Goal: Transaction & Acquisition: Purchase product/service

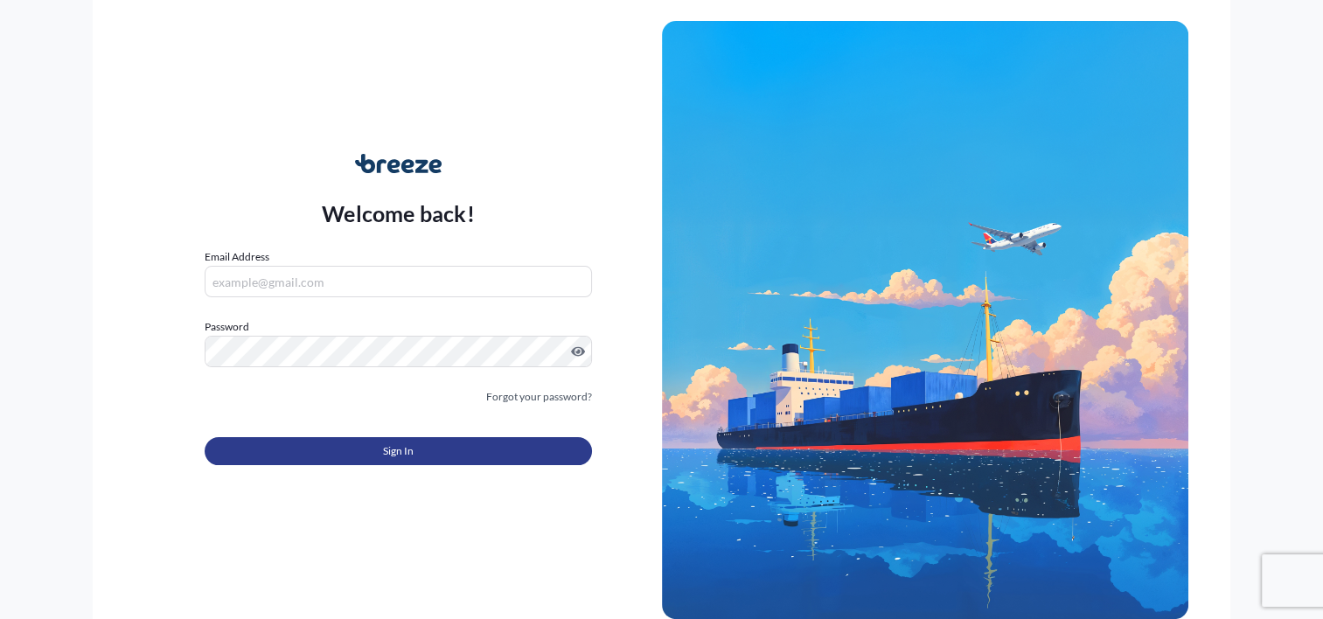
type input "[PERSON_NAME][EMAIL_ADDRESS][DOMAIN_NAME]"
click at [469, 451] on button "Sign In" at bounding box center [398, 451] width 386 height 28
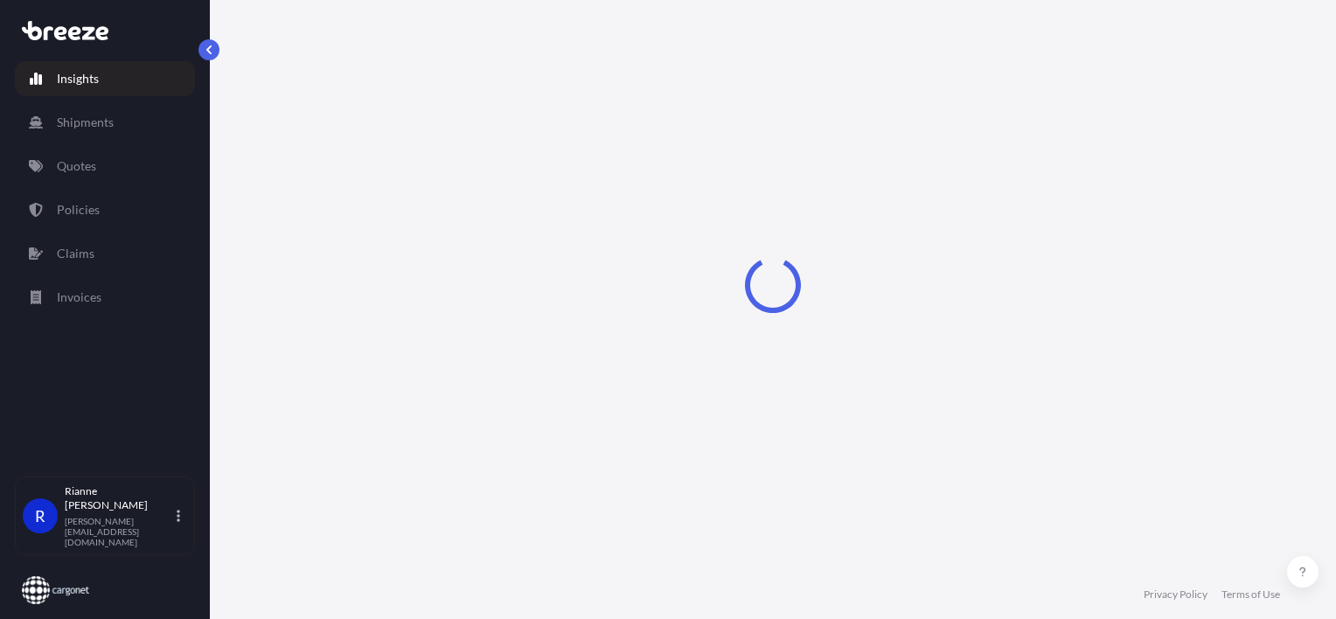
select select "2025"
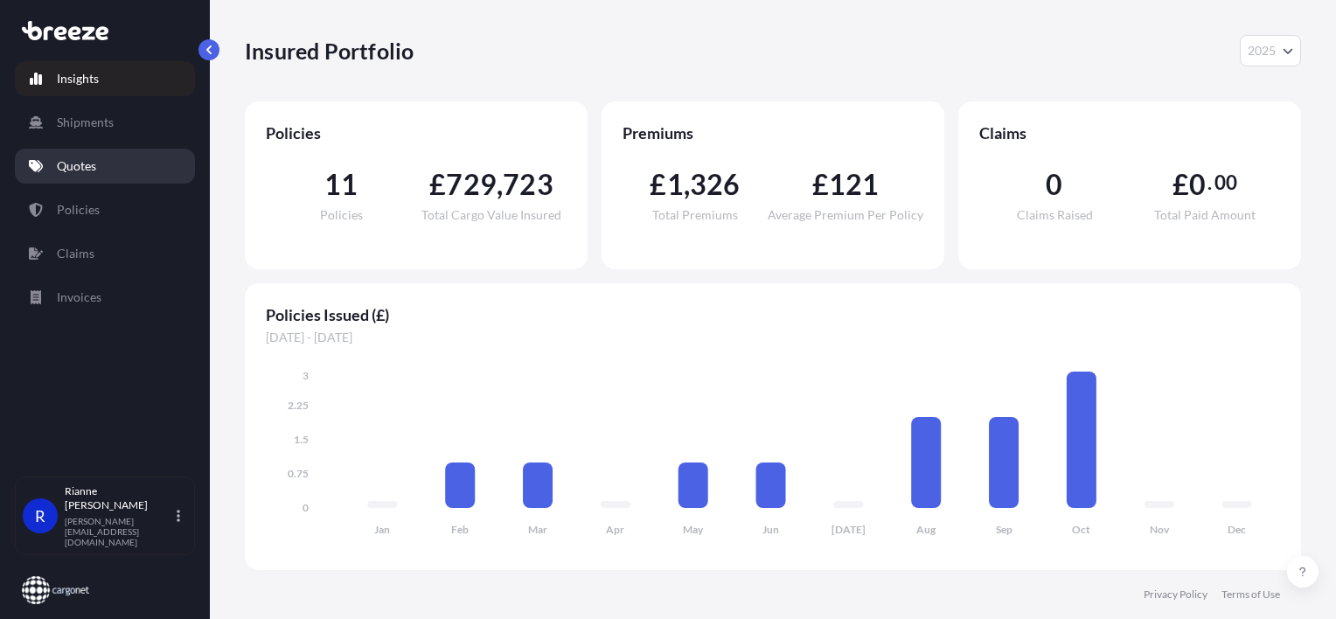
click at [41, 168] on icon at bounding box center [36, 166] width 14 height 12
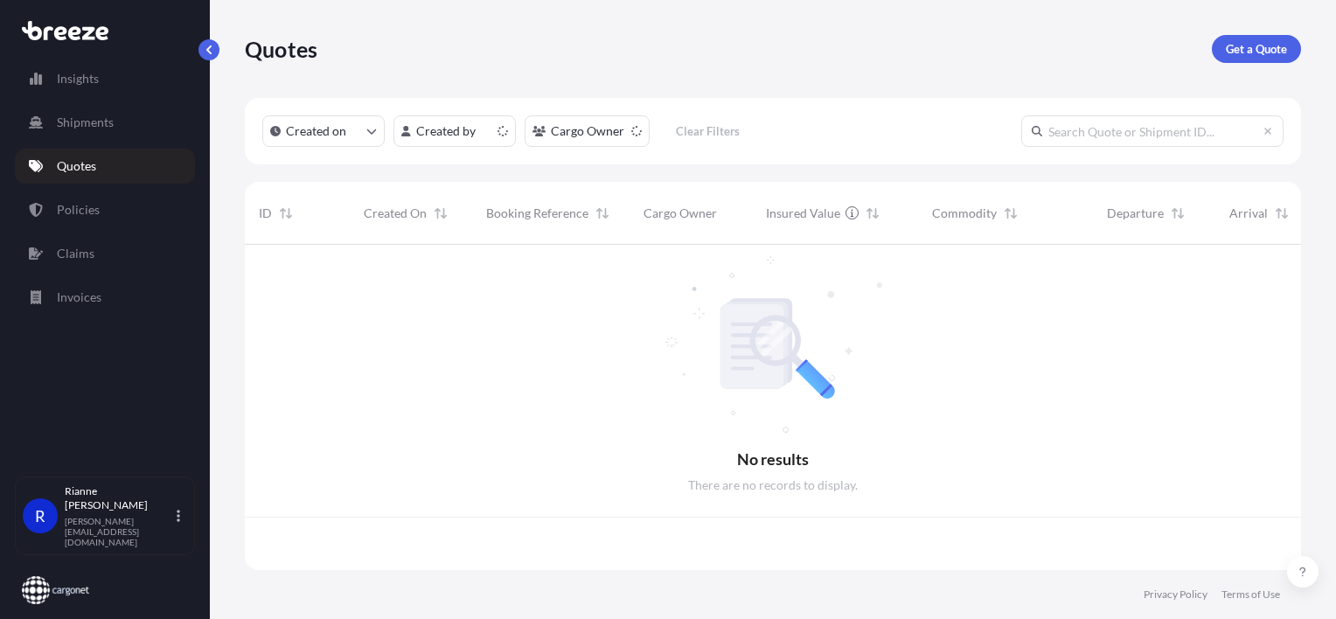
scroll to position [322, 1042]
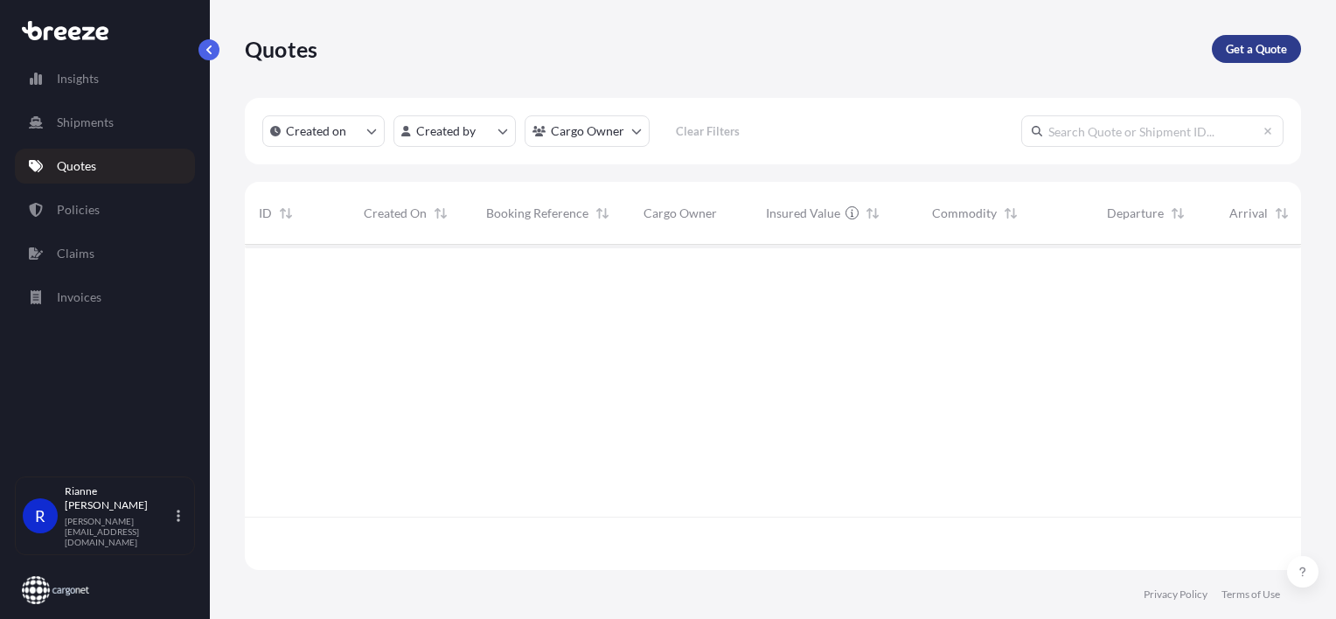
click at [1266, 52] on p "Get a Quote" at bounding box center [1256, 48] width 61 height 17
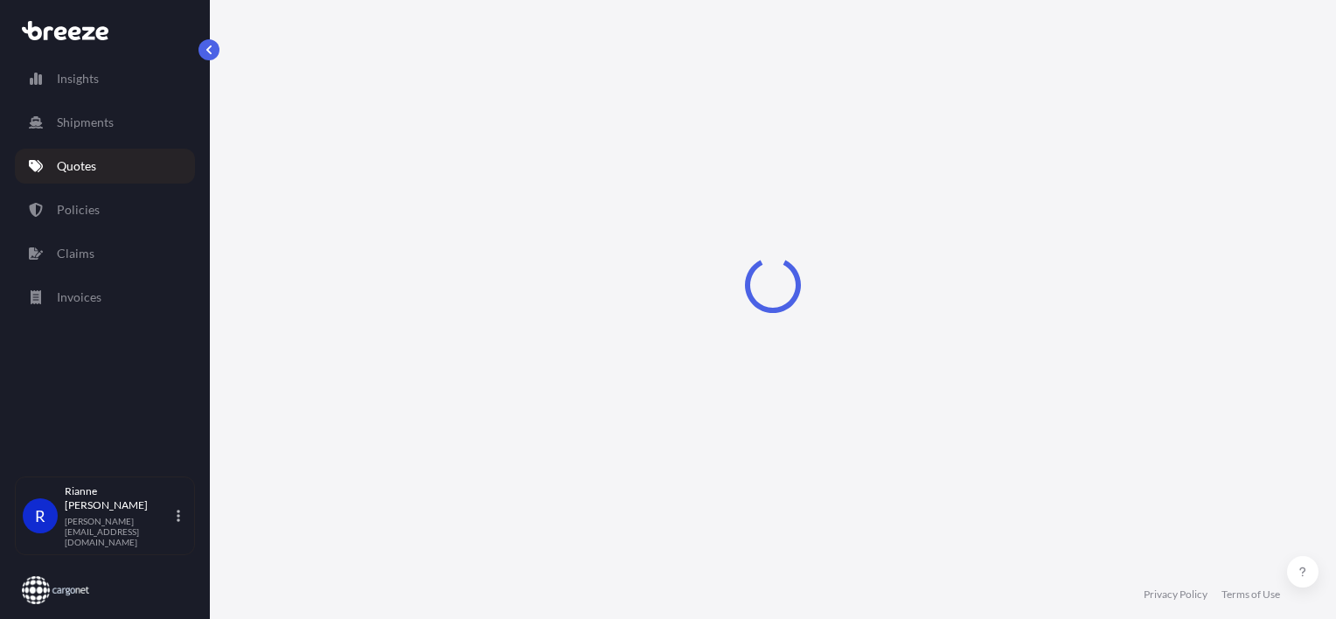
scroll to position [28, 0]
select select "Sea"
select select "1"
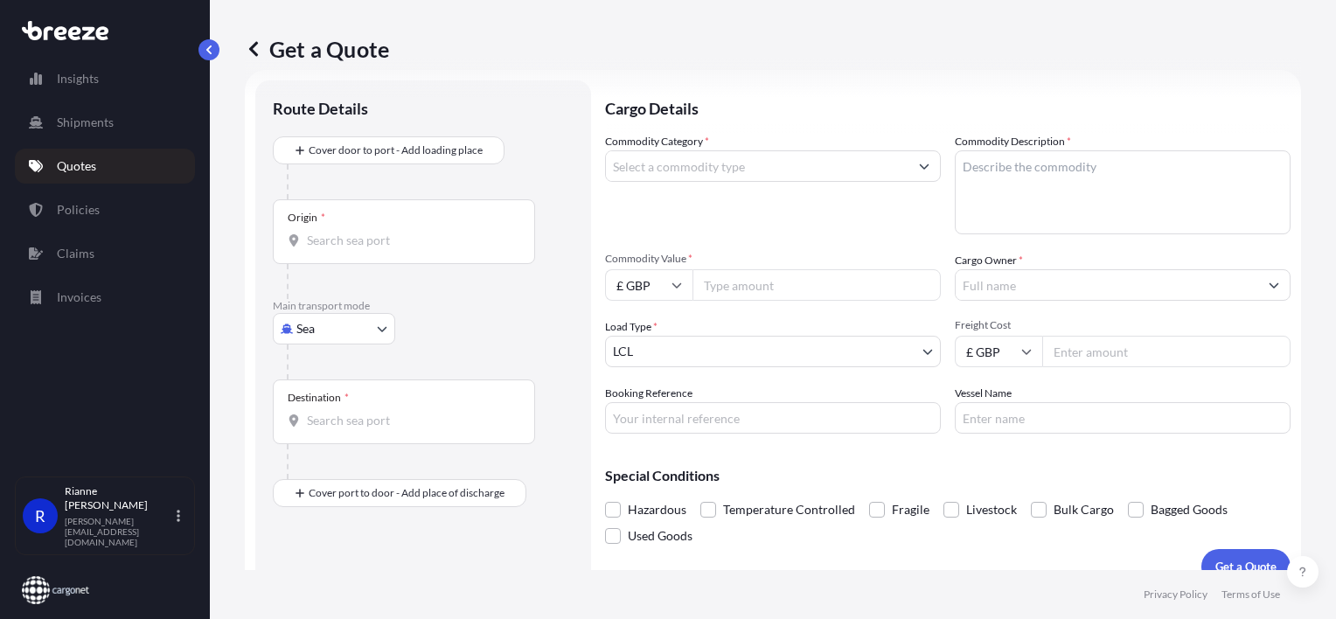
click at [354, 254] on div "Origin *" at bounding box center [404, 231] width 262 height 65
click at [354, 249] on input "Origin *" at bounding box center [410, 240] width 206 height 17
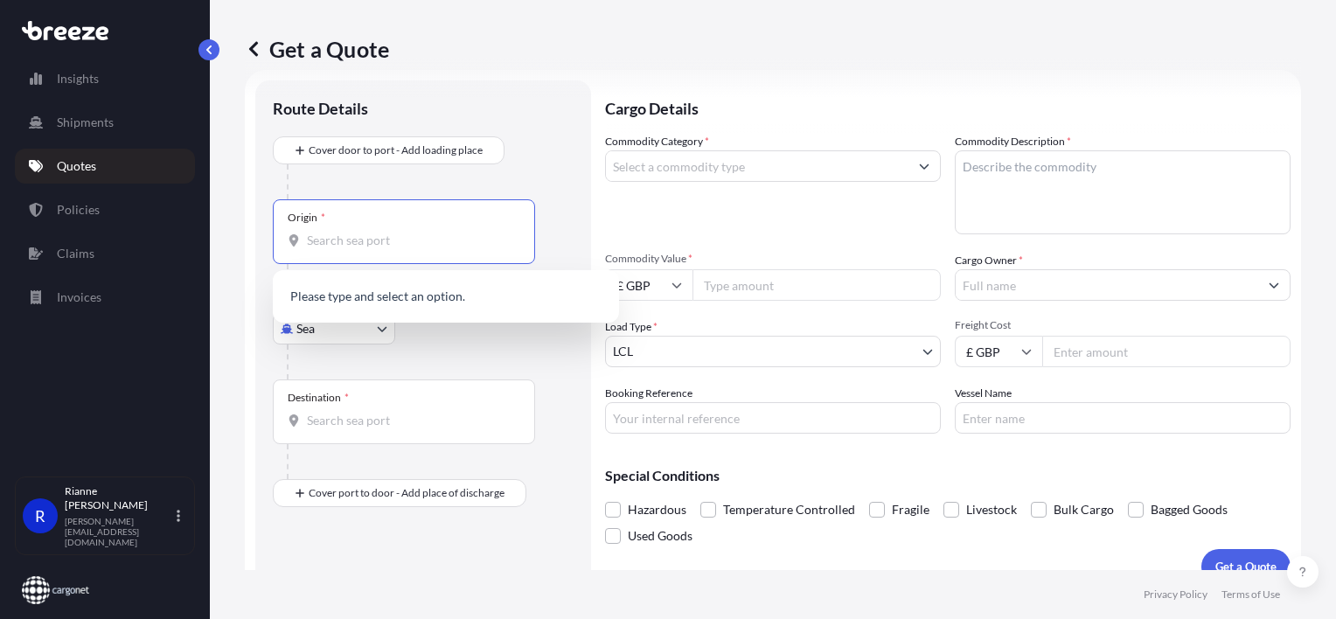
click at [390, 232] on input "Origin *" at bounding box center [410, 240] width 206 height 17
click at [561, 504] on div "Cover door to port - Add loading place Place of loading Road Road Rail Origin *…" at bounding box center [423, 321] width 301 height 371
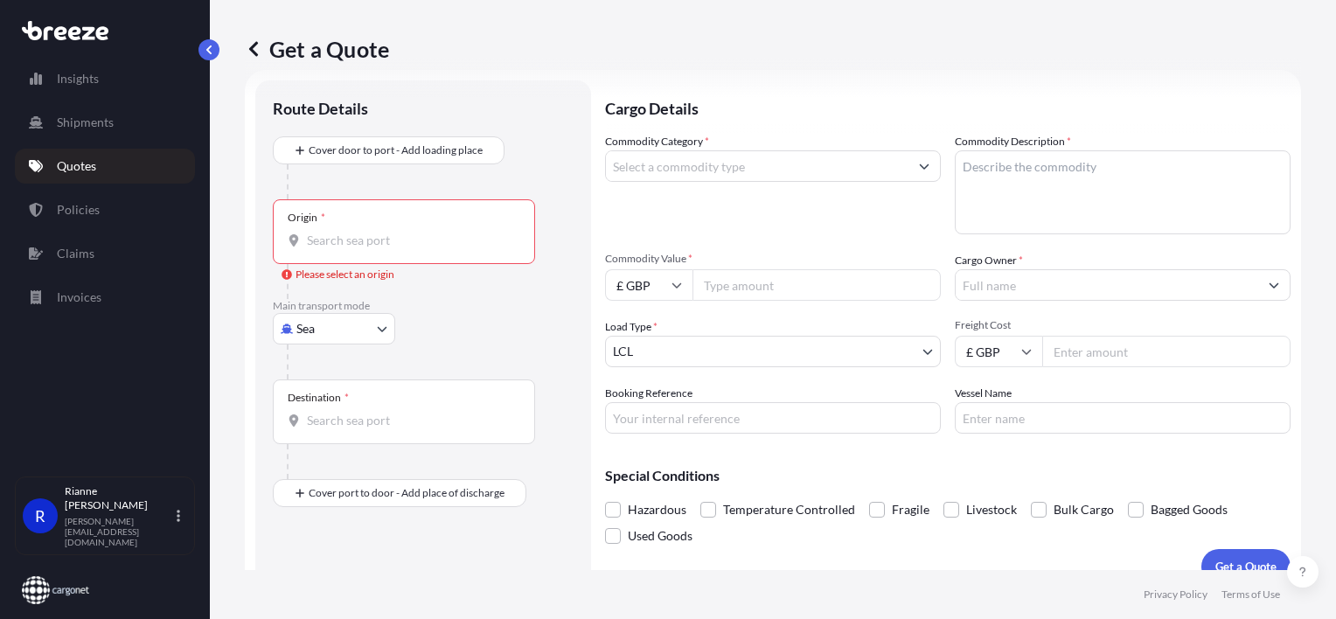
click at [310, 239] on input "Origin * Please select an origin" at bounding box center [410, 240] width 206 height 17
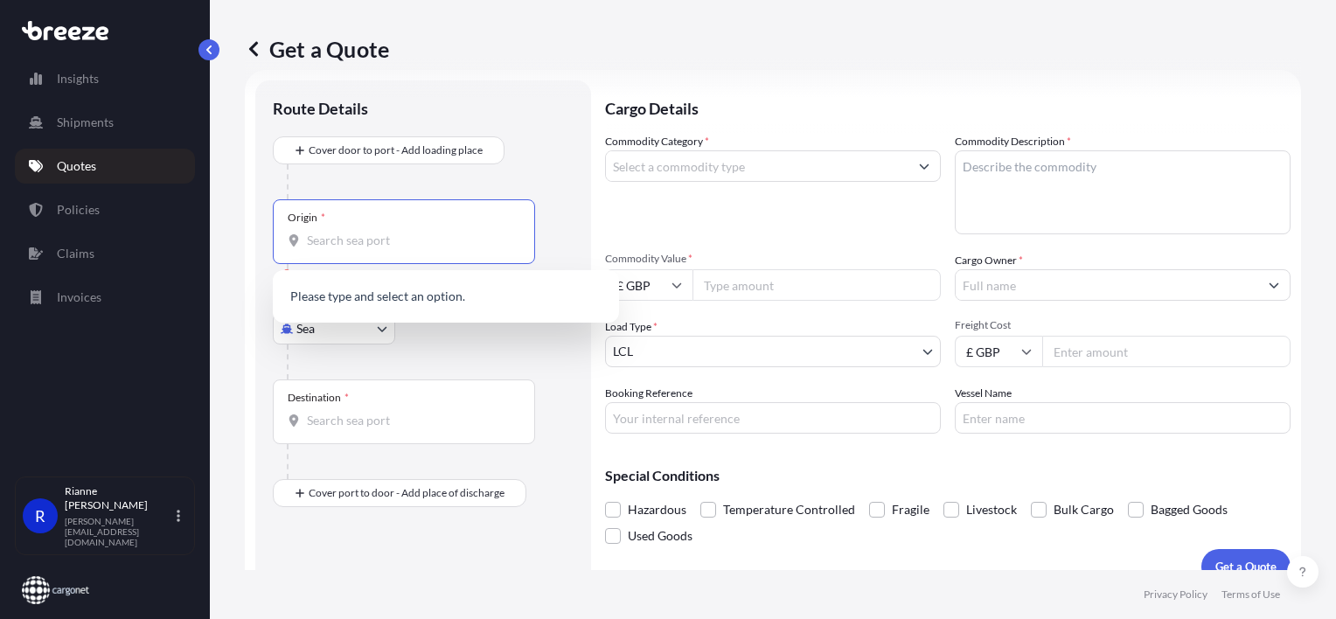
click at [390, 329] on body "0 options available. 0 options available. Insights Shipments Quotes Policies Cl…" at bounding box center [668, 309] width 1336 height 619
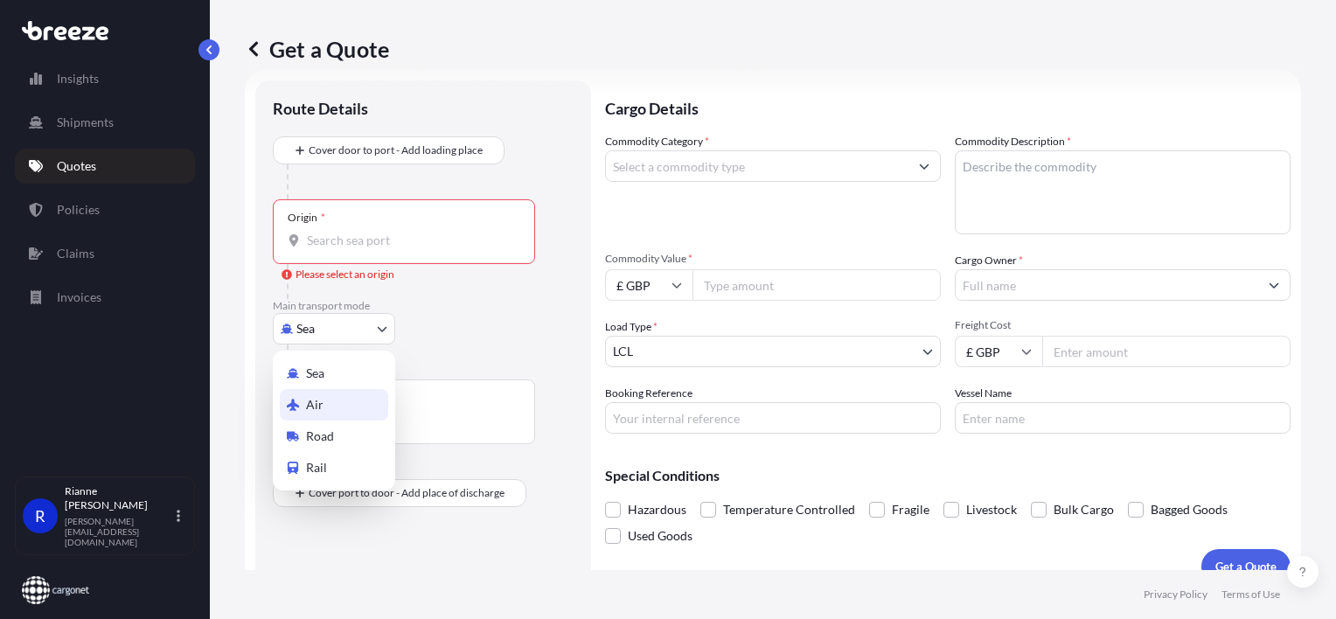
click at [356, 400] on div "Air" at bounding box center [334, 404] width 108 height 31
select select "Air"
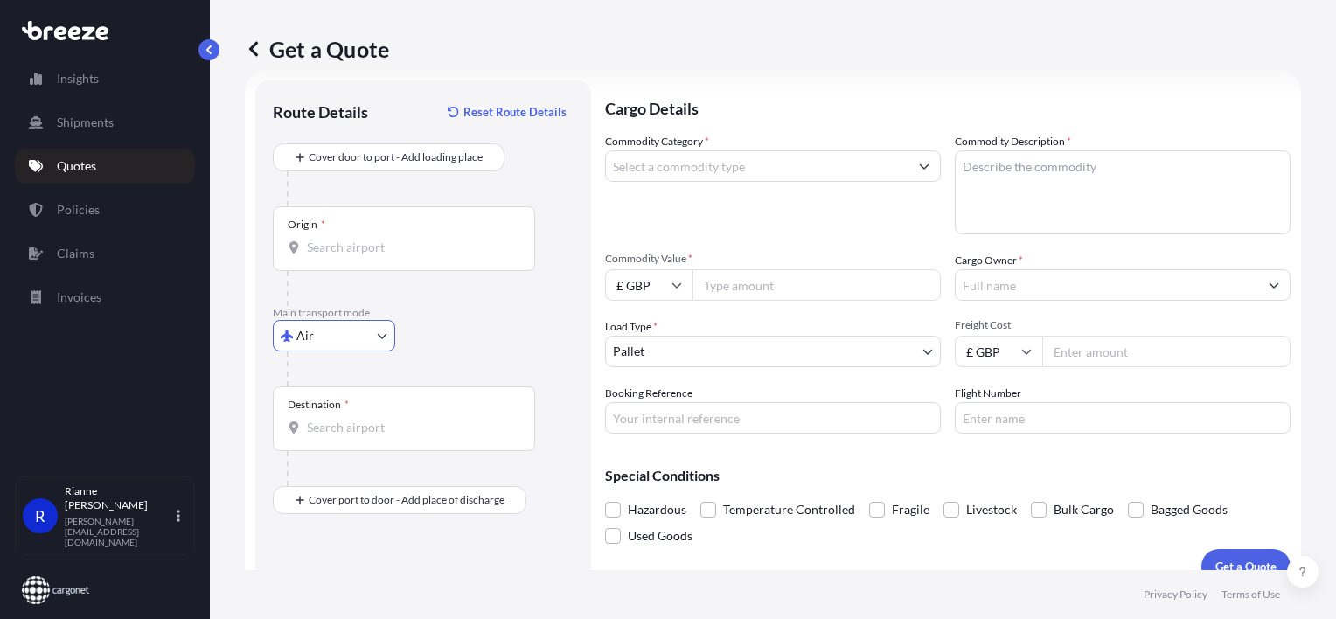
click at [381, 231] on div "Origin *" at bounding box center [404, 238] width 262 height 65
click at [381, 239] on input "Origin *" at bounding box center [410, 247] width 206 height 17
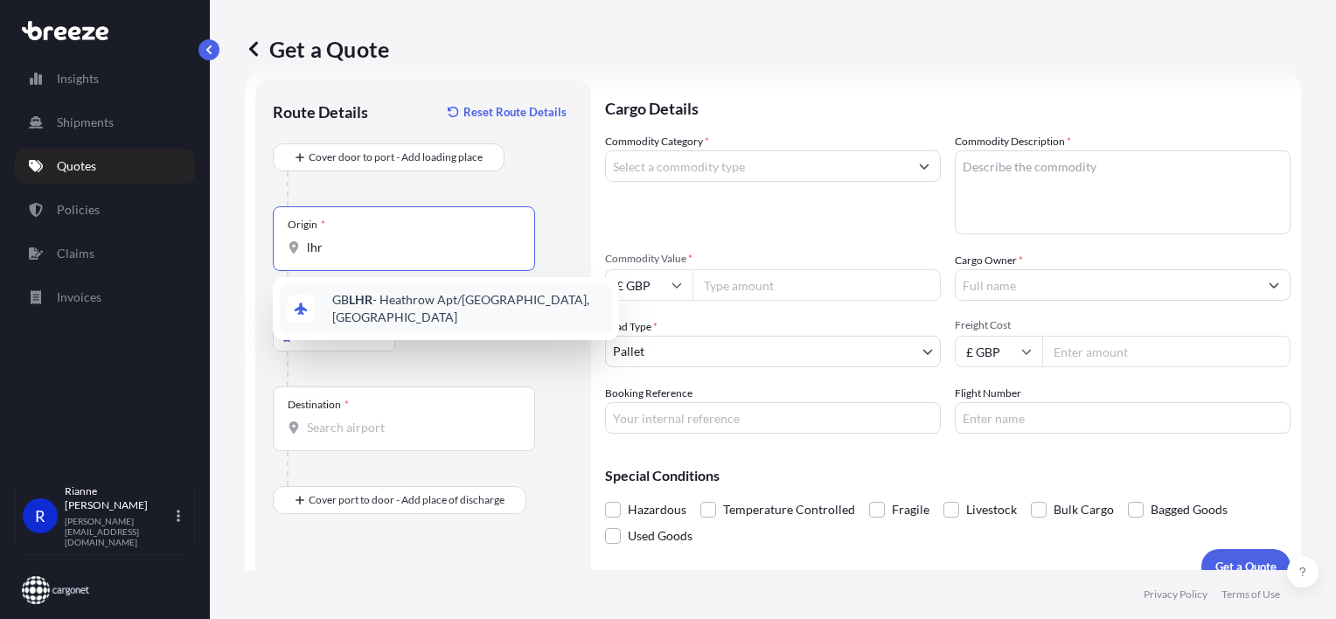
click at [404, 309] on span "GB LHR - Heathrow Apt/[GEOGRAPHIC_DATA], [GEOGRAPHIC_DATA]" at bounding box center [468, 308] width 273 height 35
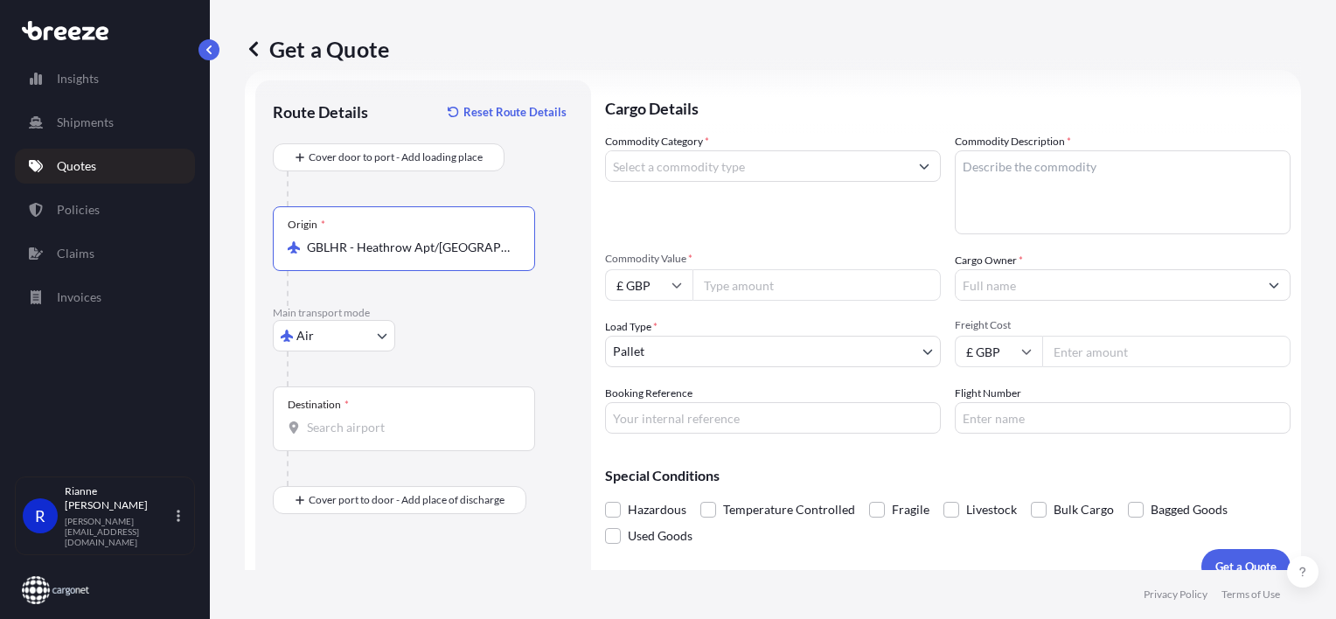
type input "GBLHR - Heathrow Apt/[GEOGRAPHIC_DATA], [GEOGRAPHIC_DATA]"
click at [403, 428] on input "Destination *" at bounding box center [410, 427] width 206 height 17
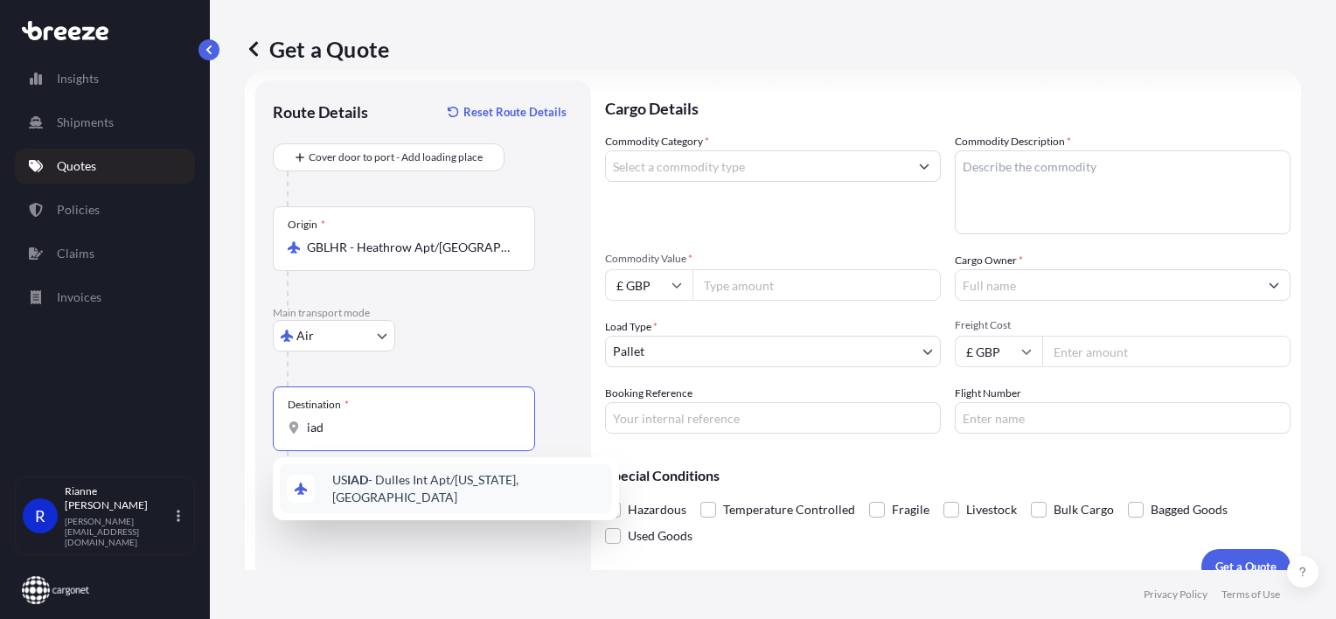
click at [396, 479] on span "US IAD - Dulles Int Apt/[US_STATE], [GEOGRAPHIC_DATA]" at bounding box center [468, 488] width 273 height 35
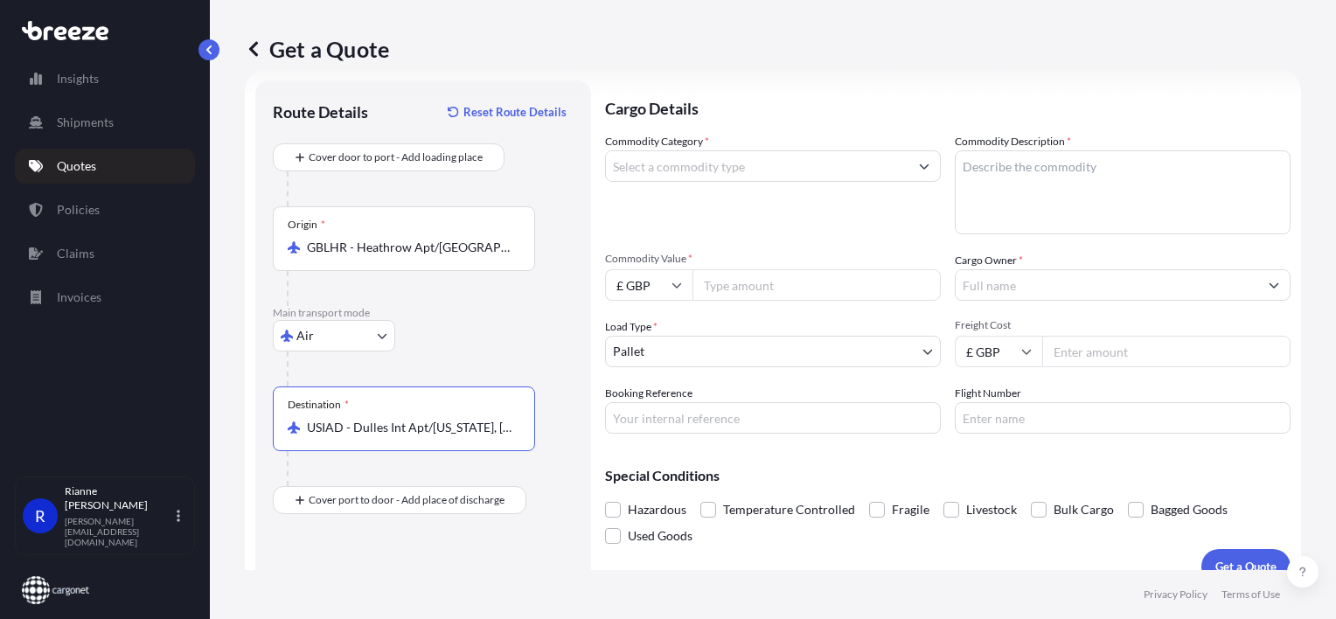
type input "USIAD - Dulles Int Apt/[US_STATE], [GEOGRAPHIC_DATA]"
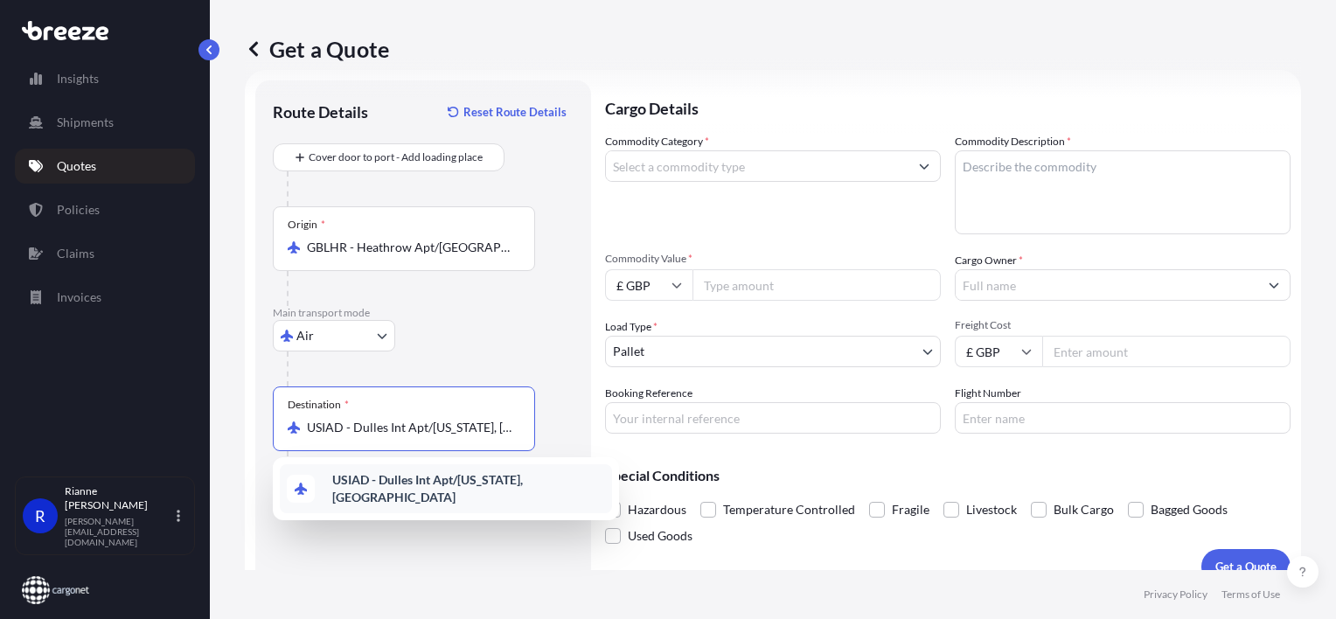
click at [395, 495] on div "USIAD - Dulles Int Apt/[US_STATE], [GEOGRAPHIC_DATA]" at bounding box center [446, 488] width 332 height 49
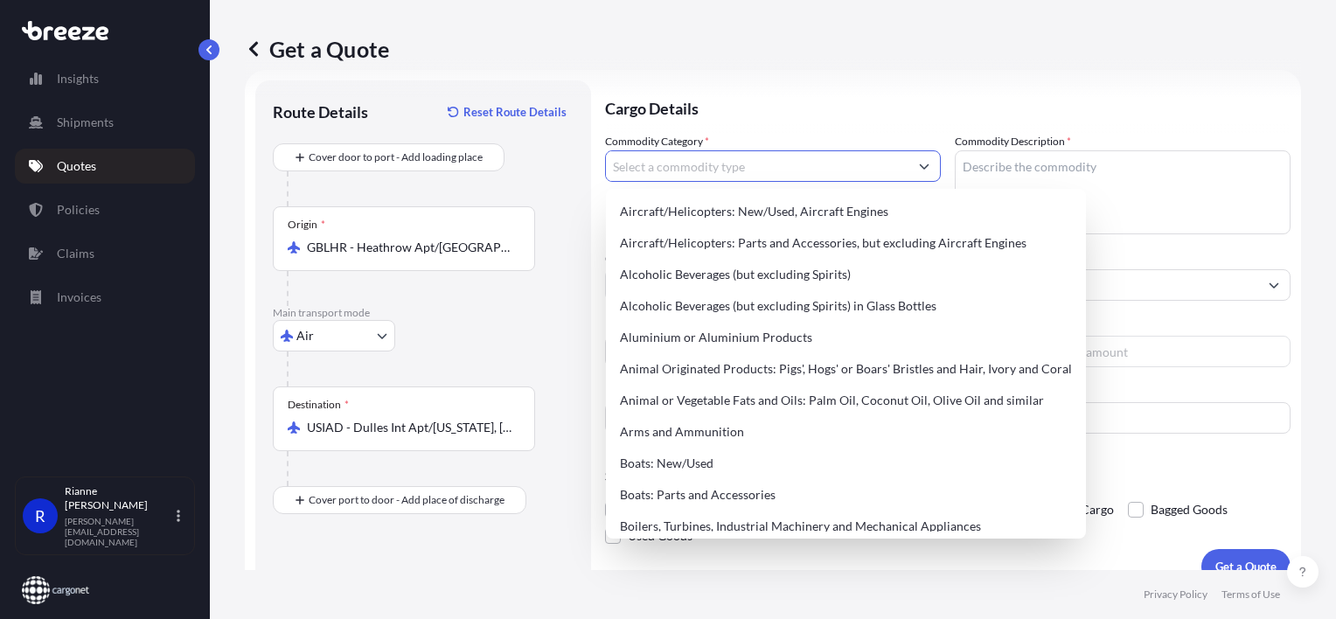
click at [796, 175] on input "Commodity Category *" at bounding box center [757, 165] width 302 height 31
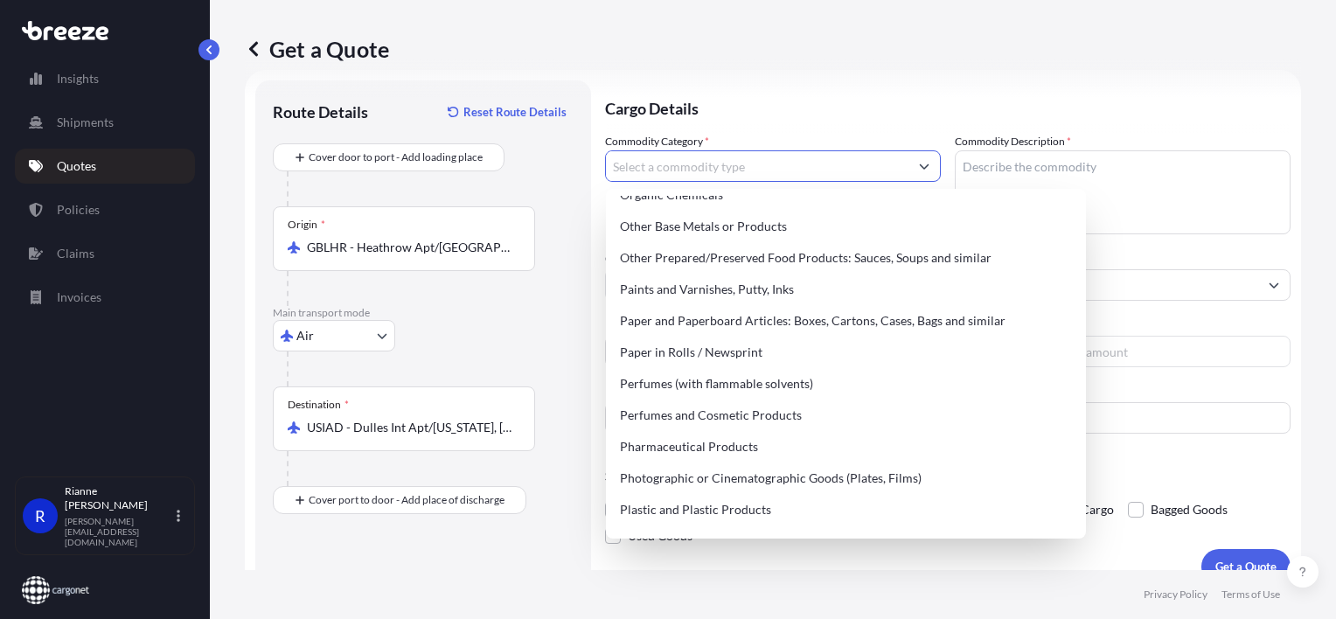
scroll to position [2902, 0]
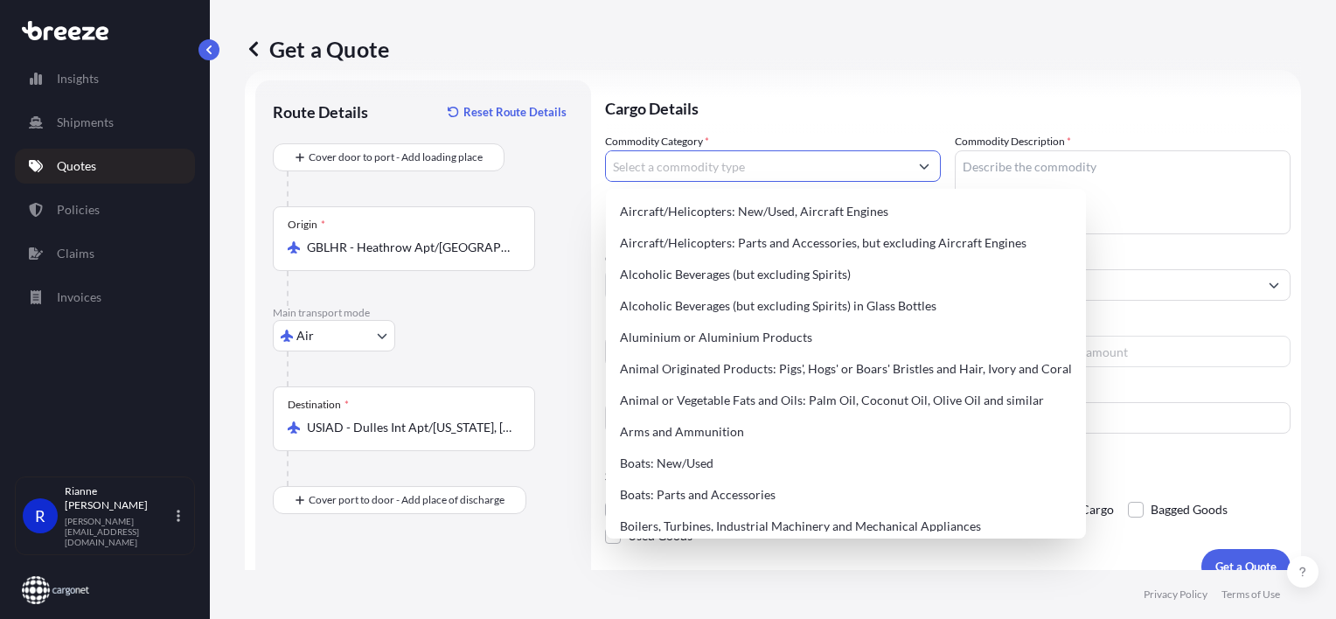
click at [824, 160] on input "Commodity Category *" at bounding box center [757, 165] width 302 height 31
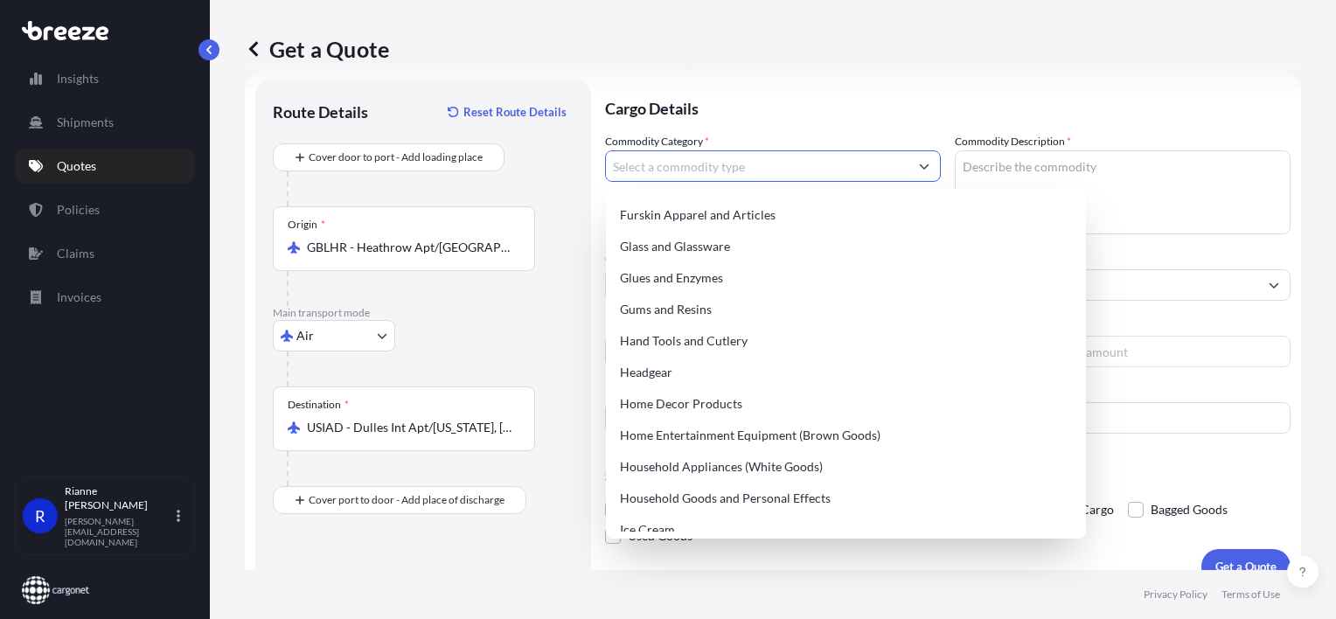
scroll to position [1715, 0]
